Goal: Information Seeking & Learning: Learn about a topic

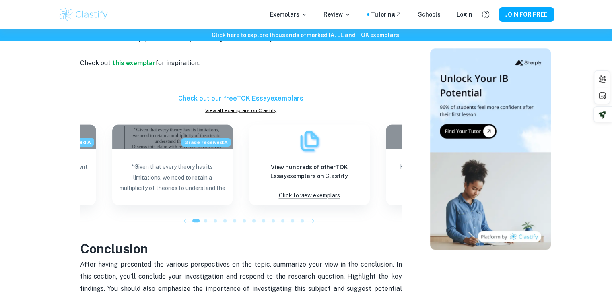
scroll to position [890, 0]
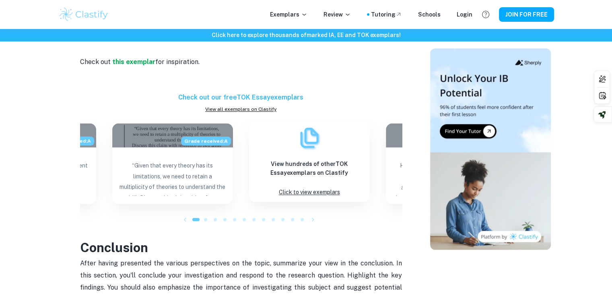
click at [304, 171] on div "View hundreds of other TOK Essay exemplars on Clastify Click to view exemplars" at bounding box center [309, 161] width 121 height 80
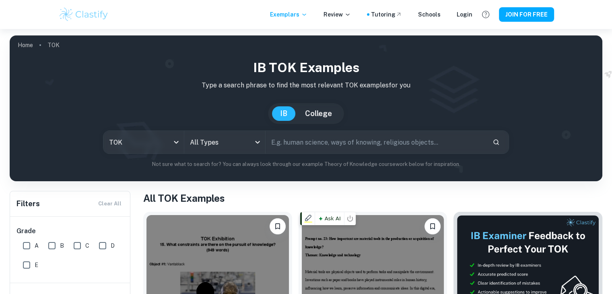
scroll to position [146, 0]
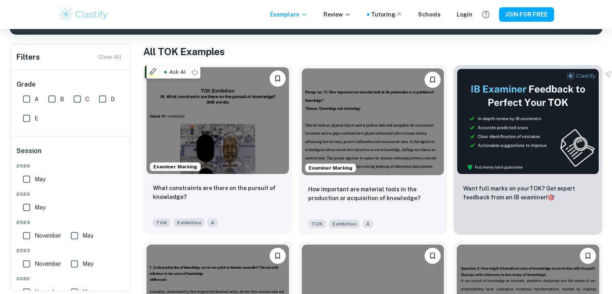
click at [212, 124] on img at bounding box center [217, 120] width 142 height 107
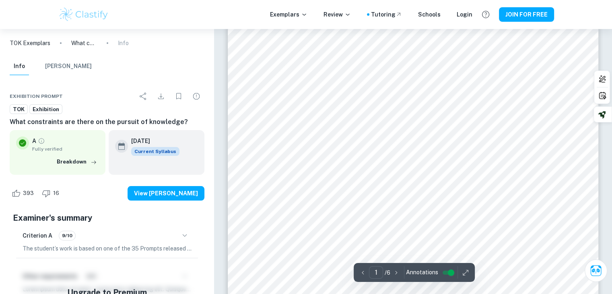
scroll to position [148, 0]
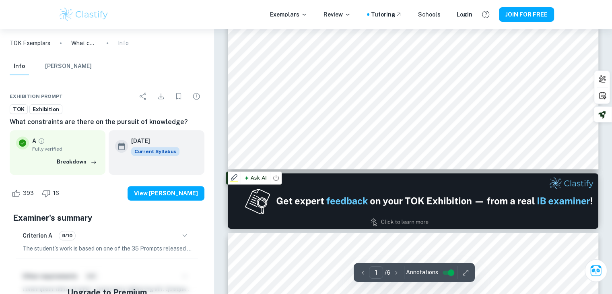
type input "2"
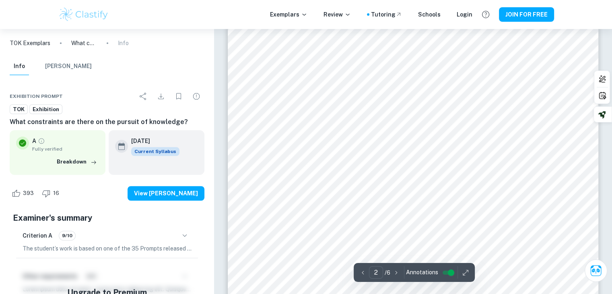
scroll to position [610, 0]
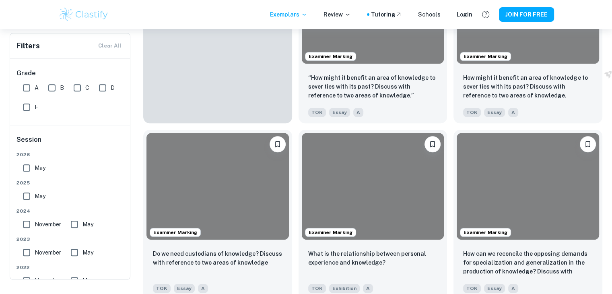
scroll to position [146, 0]
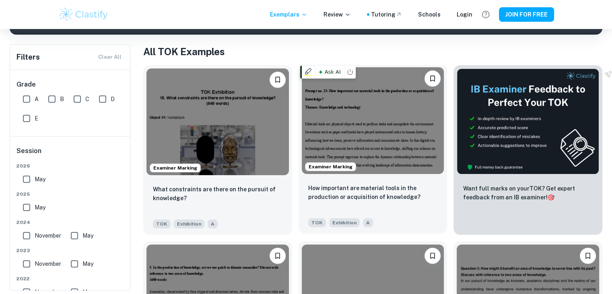
click at [384, 129] on img at bounding box center [373, 120] width 142 height 107
